Goal: Entertainment & Leisure: Consume media (video, audio)

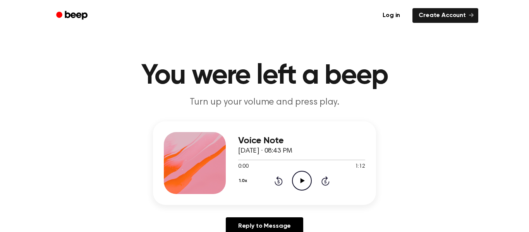
click at [298, 176] on icon "Play Audio" at bounding box center [302, 181] width 20 height 20
click at [302, 185] on icon "Play Audio" at bounding box center [302, 181] width 20 height 20
click at [306, 187] on icon "Play Audio" at bounding box center [302, 181] width 20 height 20
